Goal: Transaction & Acquisition: Register for event/course

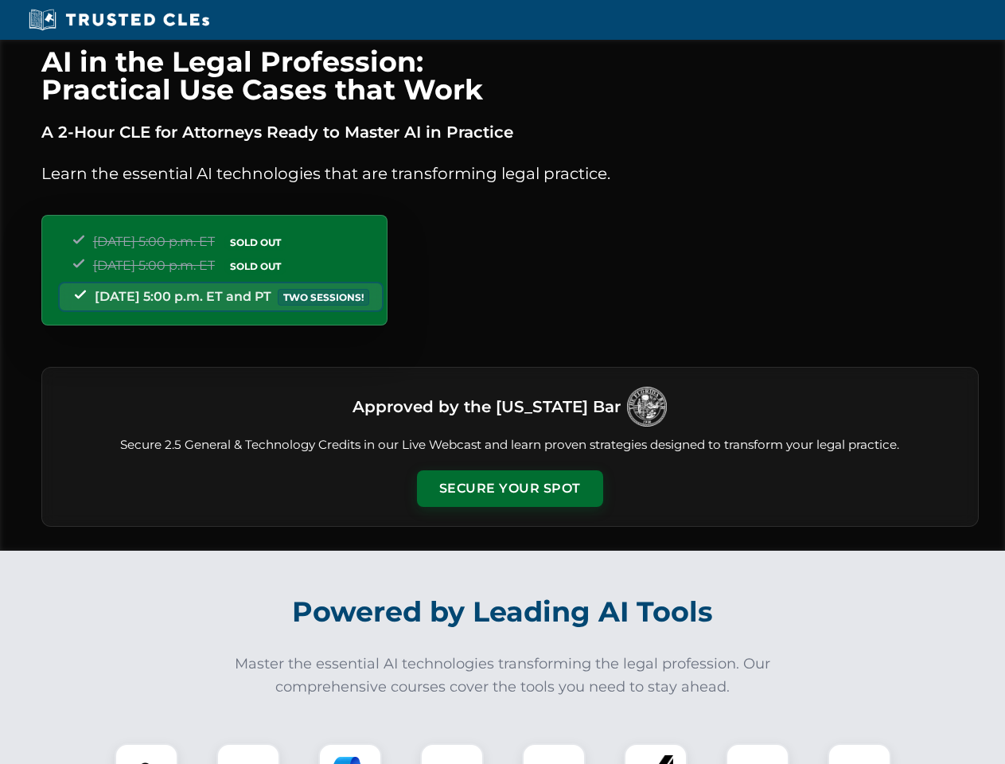
click at [509, 489] on button "Secure Your Spot" at bounding box center [510, 488] width 186 height 37
click at [146, 753] on img at bounding box center [146, 775] width 46 height 46
click at [248, 753] on div at bounding box center [248, 775] width 64 height 64
